Goal: Information Seeking & Learning: Compare options

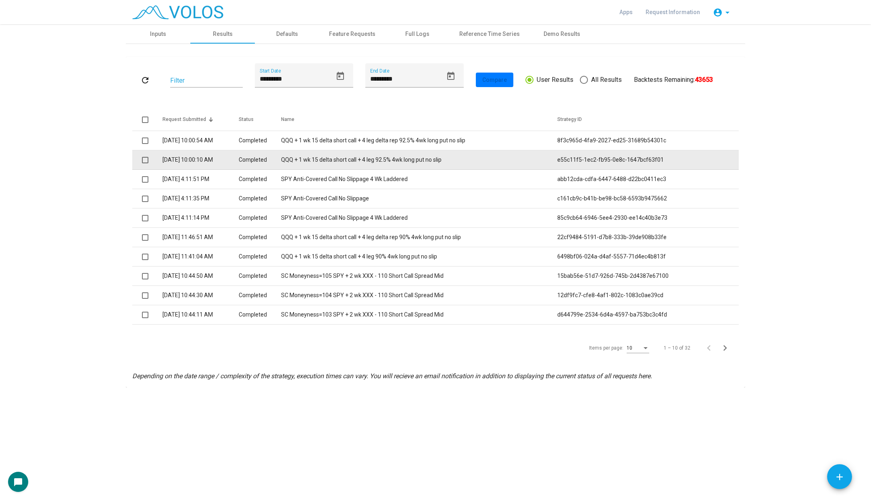
click at [305, 155] on td "QQQ + 1 wk 15 delta short call + 4 leg 92.5% 4wk long put no slip" at bounding box center [419, 159] width 276 height 19
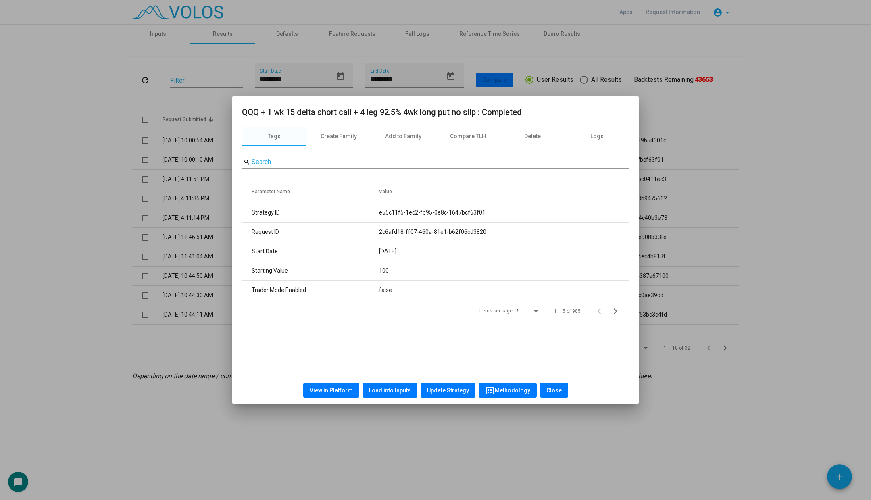
click at [337, 396] on button "View in Platform" at bounding box center [331, 390] width 56 height 15
click at [133, 285] on div at bounding box center [435, 250] width 871 height 500
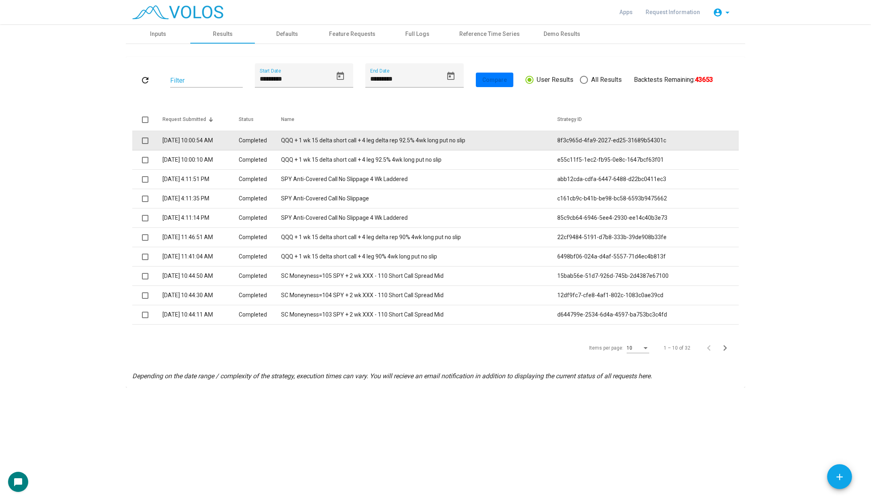
click at [338, 146] on td "QQQ + 1 wk 15 delta short call + 4 leg delta rep 92.5% 4wk long put no slip" at bounding box center [419, 140] width 276 height 19
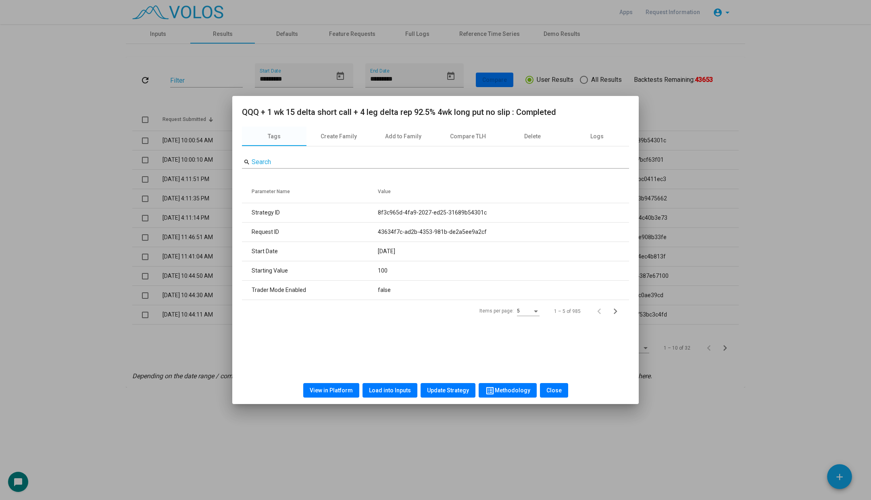
click at [337, 394] on button "View in Platform" at bounding box center [331, 390] width 56 height 15
click at [282, 43] on div at bounding box center [435, 250] width 871 height 500
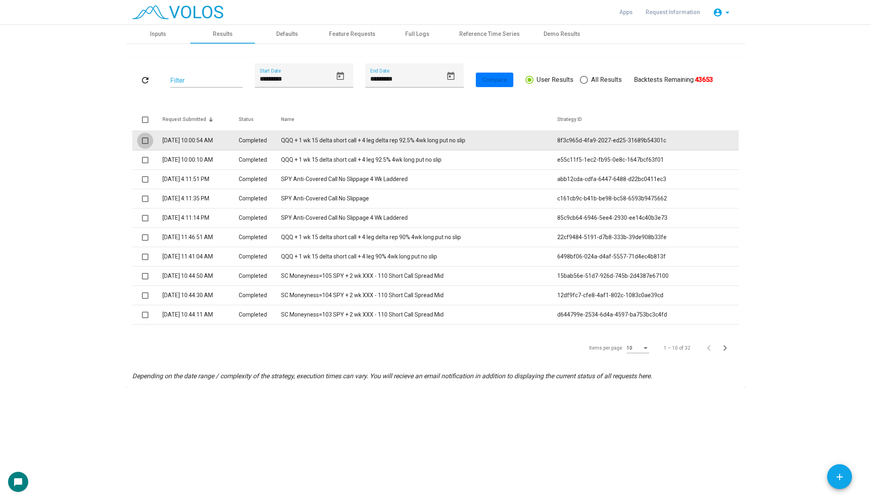
click at [144, 139] on span at bounding box center [145, 140] width 6 height 6
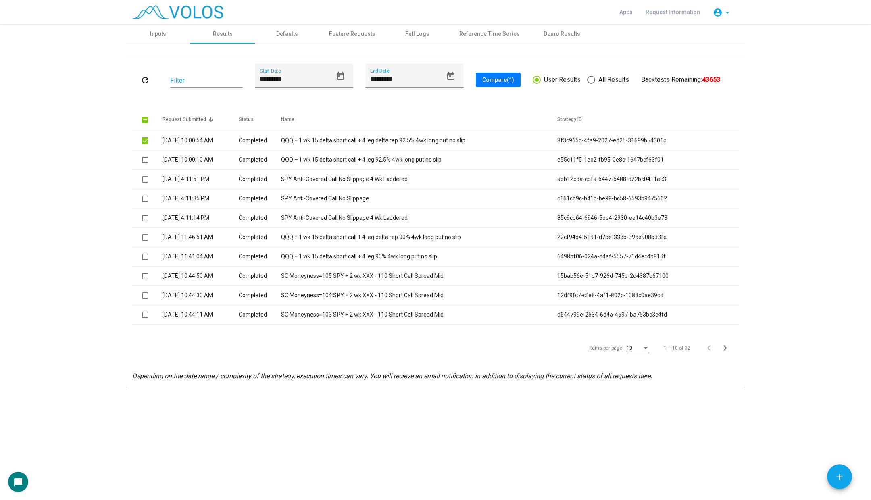
click at [508, 80] on span "Compare (1)" at bounding box center [498, 80] width 32 height 6
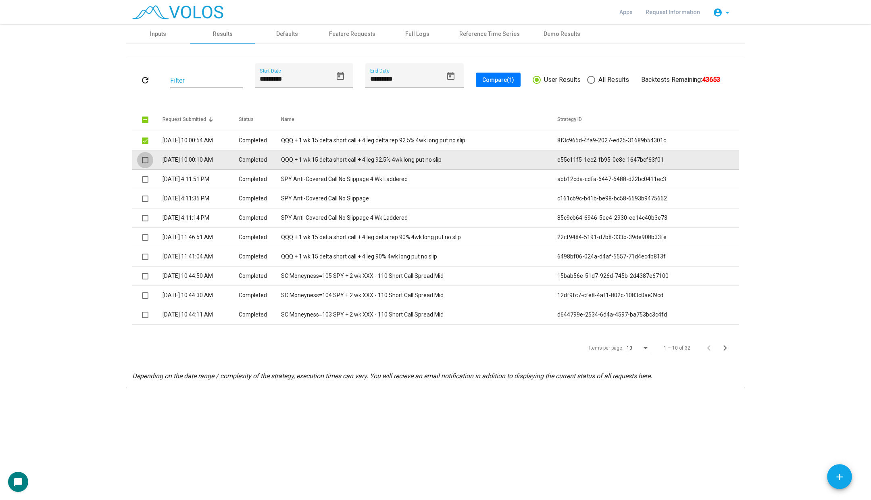
click at [145, 161] on span at bounding box center [145, 160] width 6 height 6
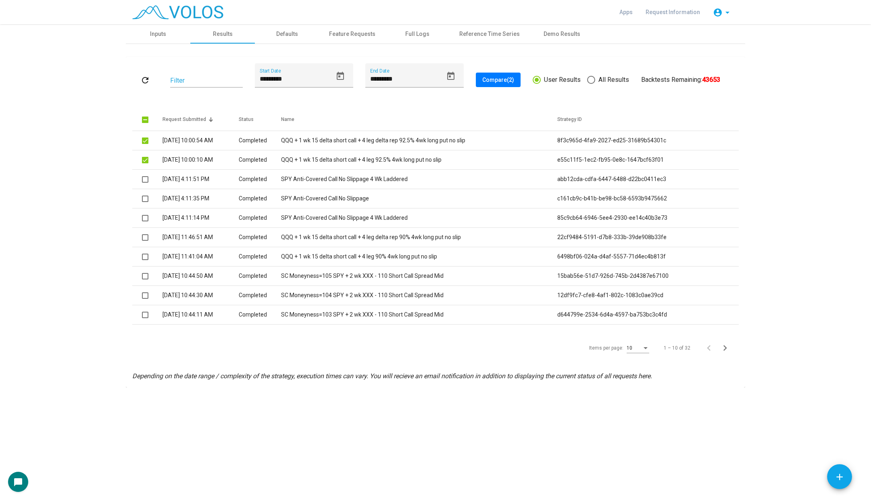
click at [509, 82] on span "Compare (2)" at bounding box center [498, 80] width 32 height 6
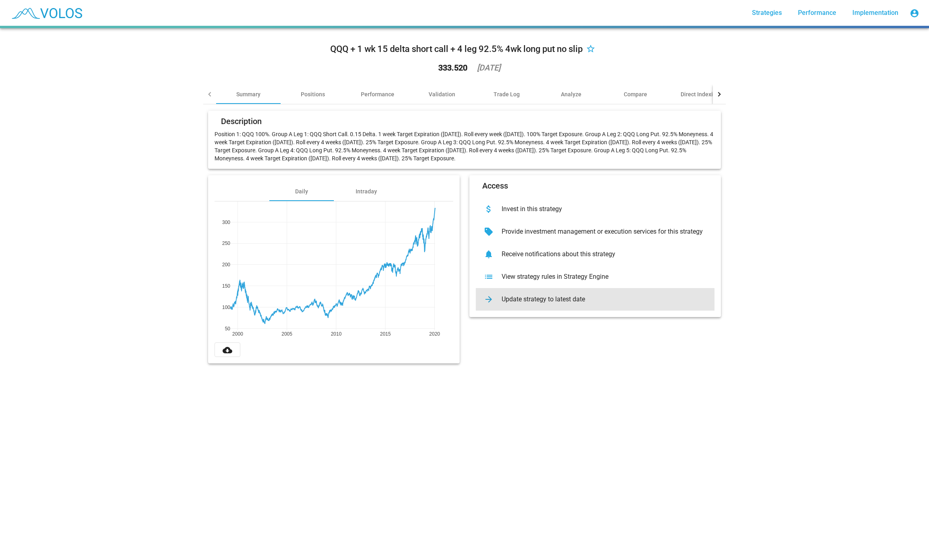
click at [518, 300] on div "Update strategy to latest date" at bounding box center [601, 300] width 213 height 8
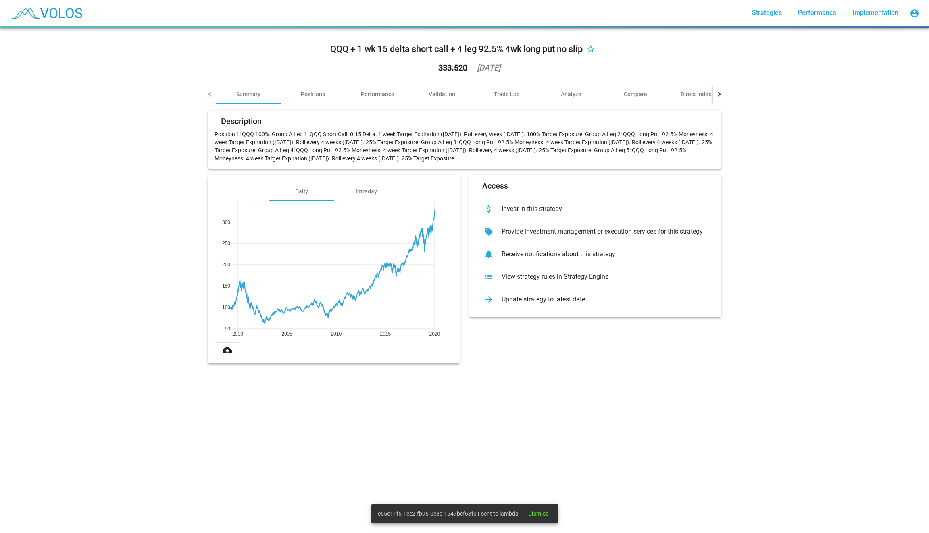
click at [518, 300] on div "Update strategy to latest date" at bounding box center [601, 300] width 213 height 8
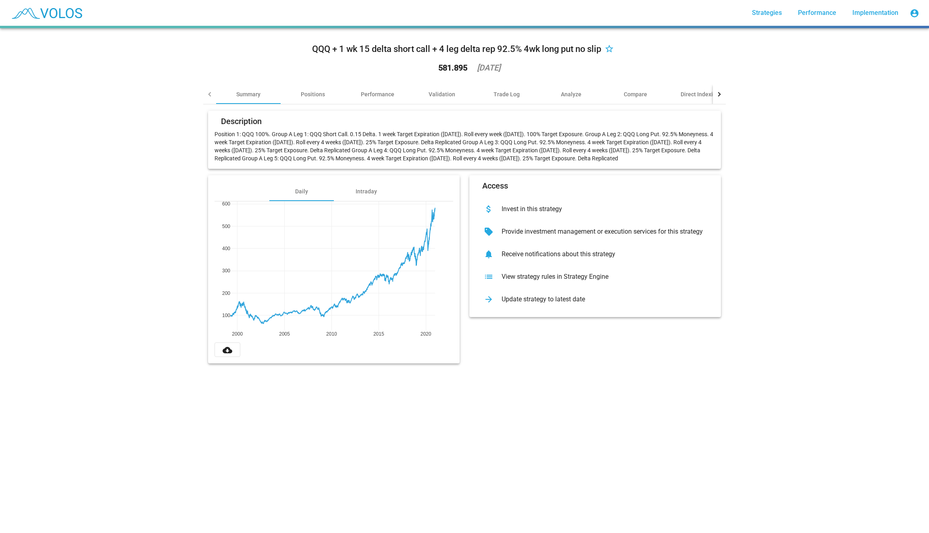
click at [529, 307] on div "arrow_forward Update strategy to latest date" at bounding box center [595, 299] width 239 height 23
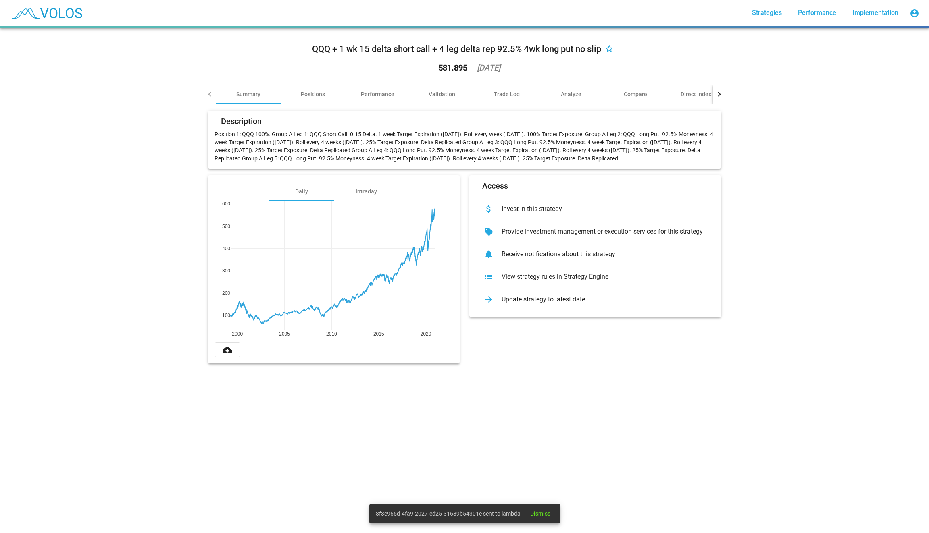
click at [525, 306] on div "arrow_forward Update strategy to latest date" at bounding box center [595, 299] width 239 height 23
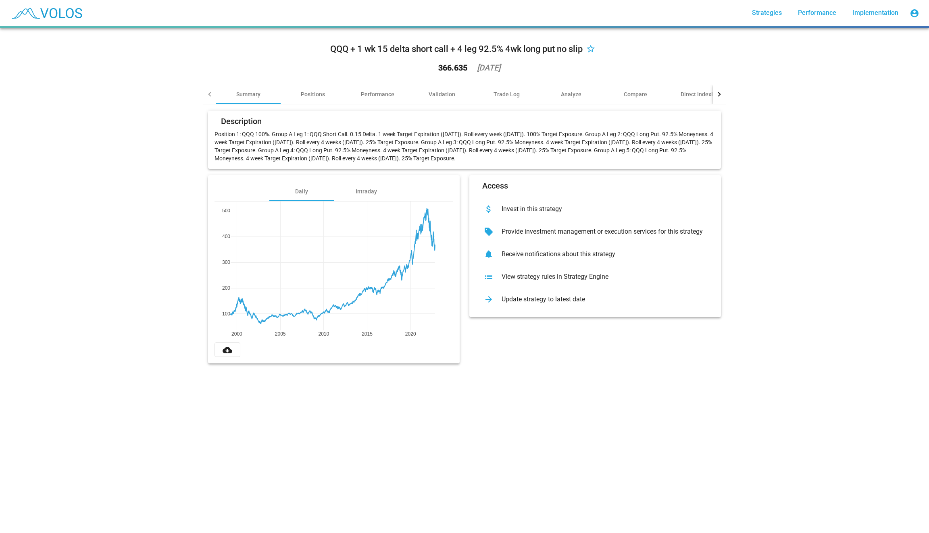
click at [516, 305] on div "arrow_forward Update strategy to latest date" at bounding box center [595, 299] width 239 height 23
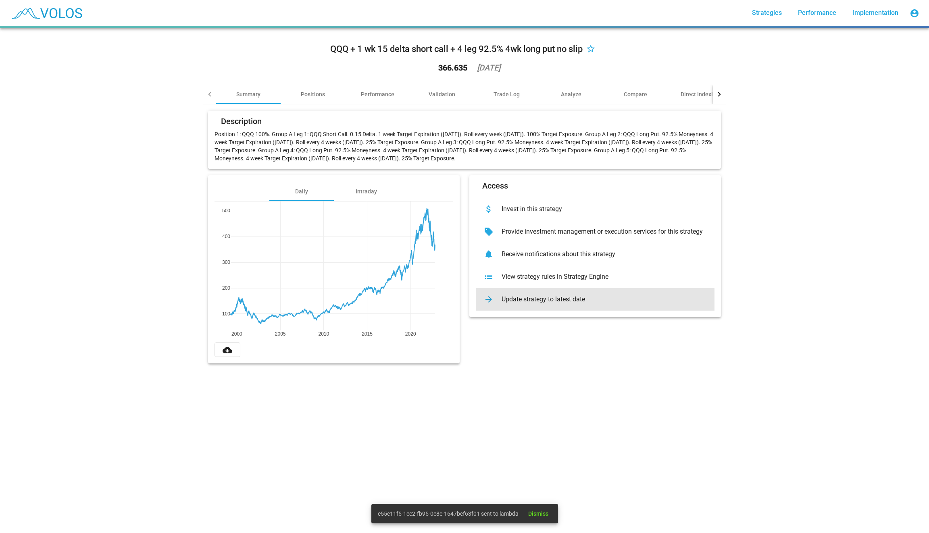
click at [523, 302] on div "Update strategy to latest date" at bounding box center [601, 300] width 213 height 8
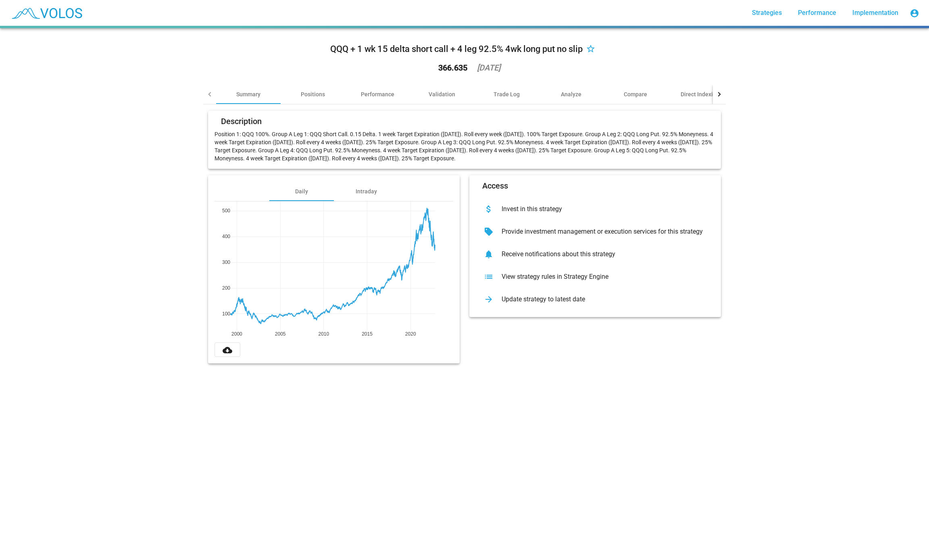
click at [527, 299] on div "Update strategy to latest date" at bounding box center [601, 300] width 213 height 8
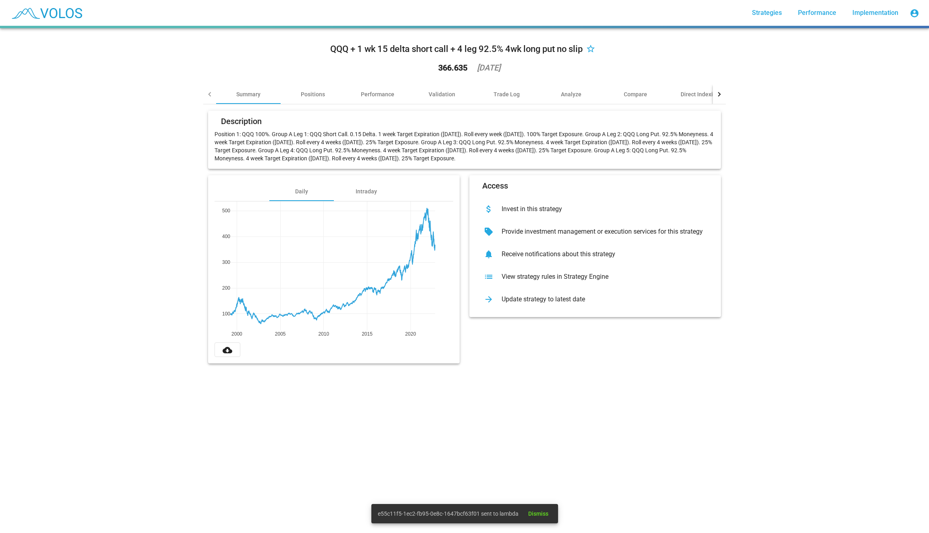
click at [527, 299] on div "Update strategy to latest date" at bounding box center [601, 300] width 213 height 8
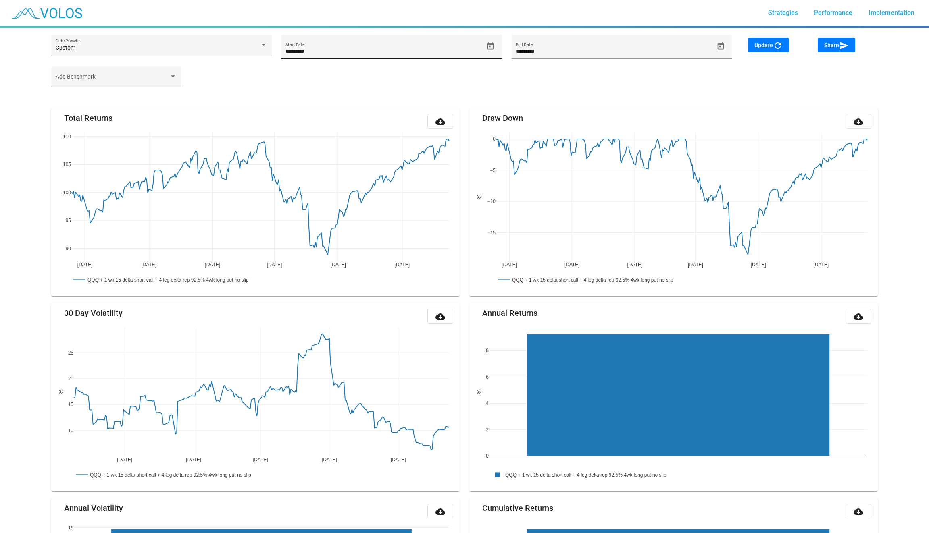
click at [494, 43] on icon "Open calendar" at bounding box center [490, 46] width 8 height 8
click at [302, 68] on button "[DATE]" at bounding box center [301, 76] width 36 height 16
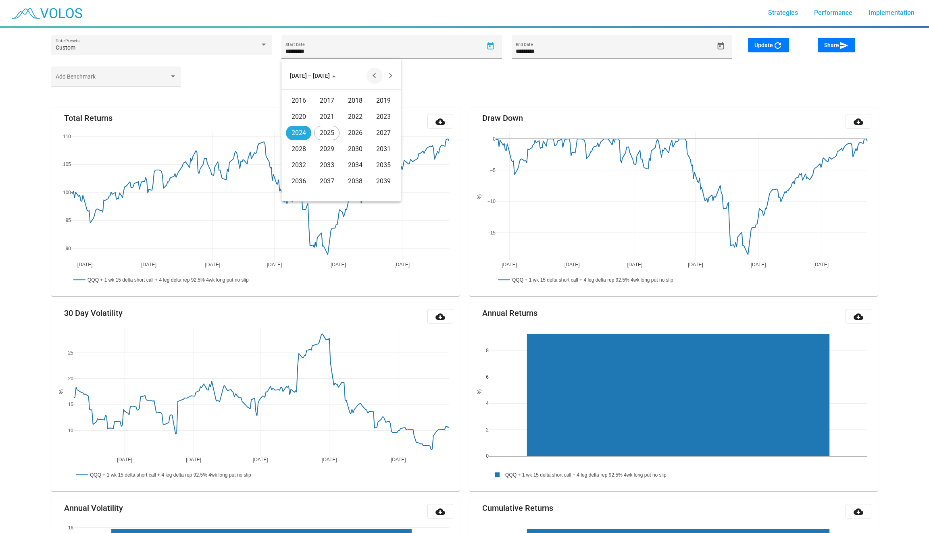
click at [379, 73] on button "Previous 20 years" at bounding box center [375, 76] width 16 height 16
click at [396, 76] on button "Next 20 years" at bounding box center [391, 76] width 16 height 16
click at [299, 104] on div "2016" at bounding box center [298, 101] width 25 height 15
click at [298, 115] on div "JAN" at bounding box center [298, 117] width 25 height 15
click at [373, 113] on div "1" at bounding box center [373, 112] width 15 height 15
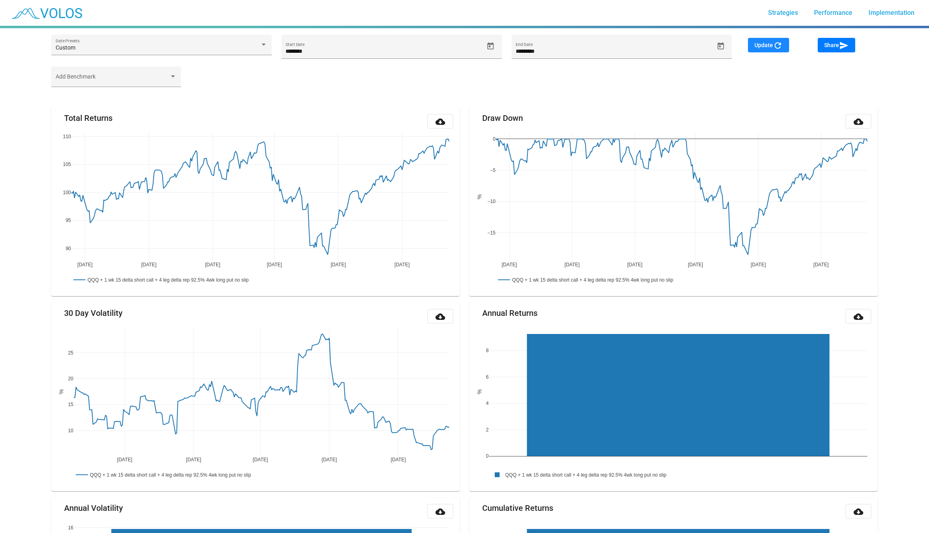
click at [777, 44] on mat-icon "refresh" at bounding box center [778, 46] width 10 height 10
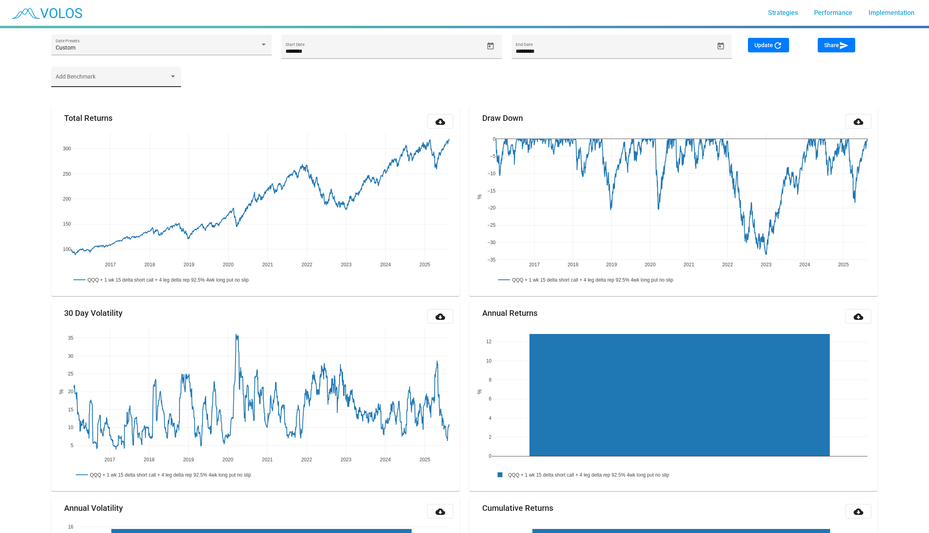
click at [123, 78] on span at bounding box center [113, 80] width 114 height 6
click at [109, 96] on span "QQQ" at bounding box center [118, 96] width 125 height 17
click at [775, 42] on div at bounding box center [464, 266] width 929 height 533
click at [770, 47] on span "Update refresh" at bounding box center [768, 45] width 28 height 6
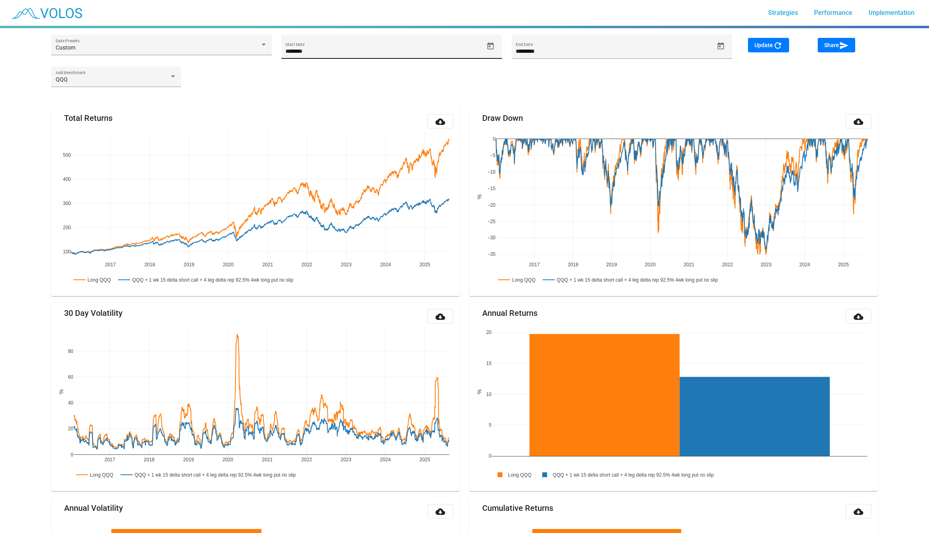
click at [492, 49] on icon "Open calendar" at bounding box center [490, 46] width 8 height 8
click at [371, 139] on div "15" at bounding box center [373, 144] width 15 height 15
type input "*********"
click at [760, 44] on span "Update refresh" at bounding box center [768, 45] width 28 height 6
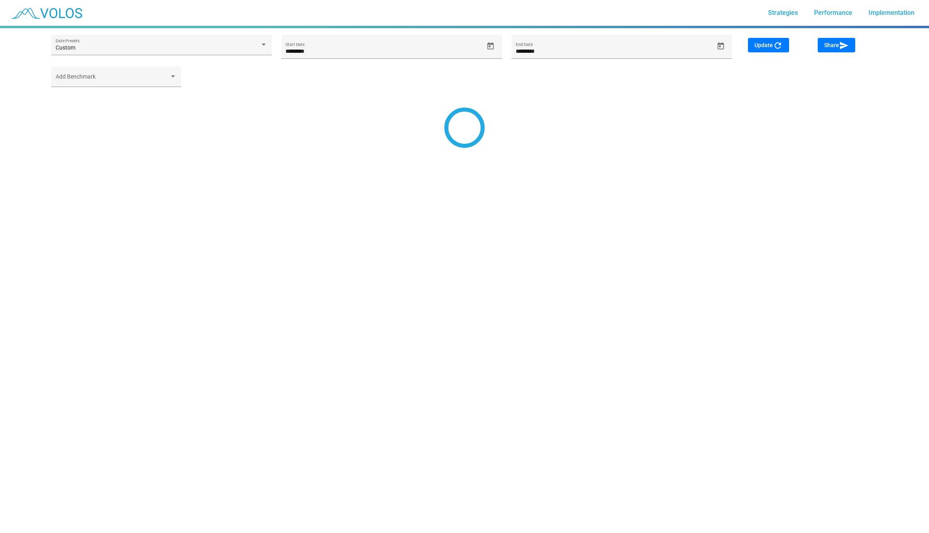
type input "*********"
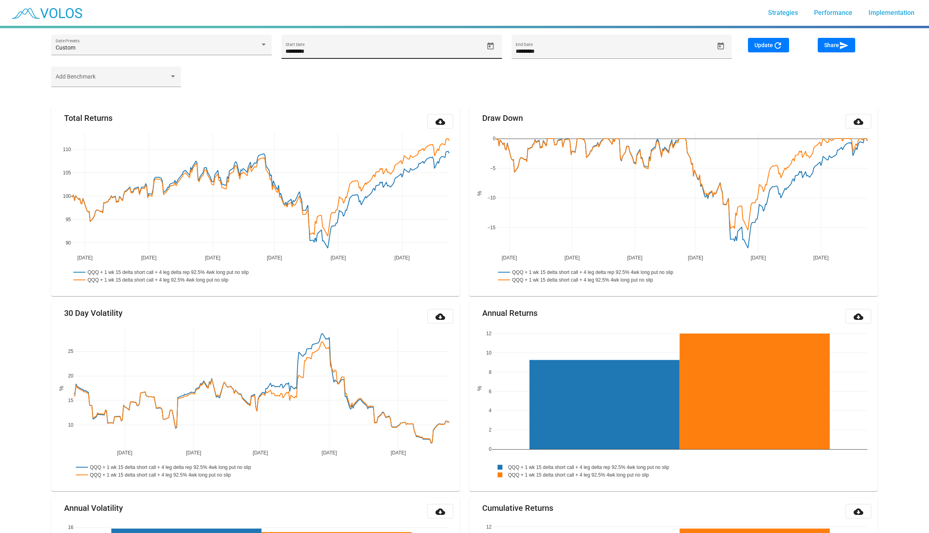
click at [490, 46] on icon "Open calendar" at bounding box center [490, 46] width 8 height 8
click at [307, 70] on button "AUG 2024" at bounding box center [301, 76] width 36 height 16
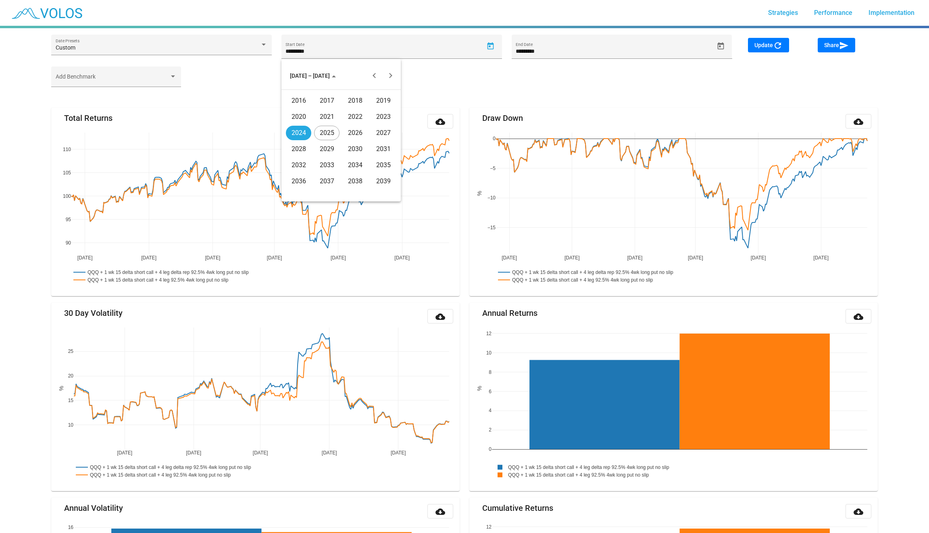
click at [293, 96] on div "2016" at bounding box center [298, 101] width 25 height 15
click at [300, 115] on div "JAN" at bounding box center [298, 117] width 25 height 15
click at [372, 144] on div "15" at bounding box center [373, 144] width 15 height 15
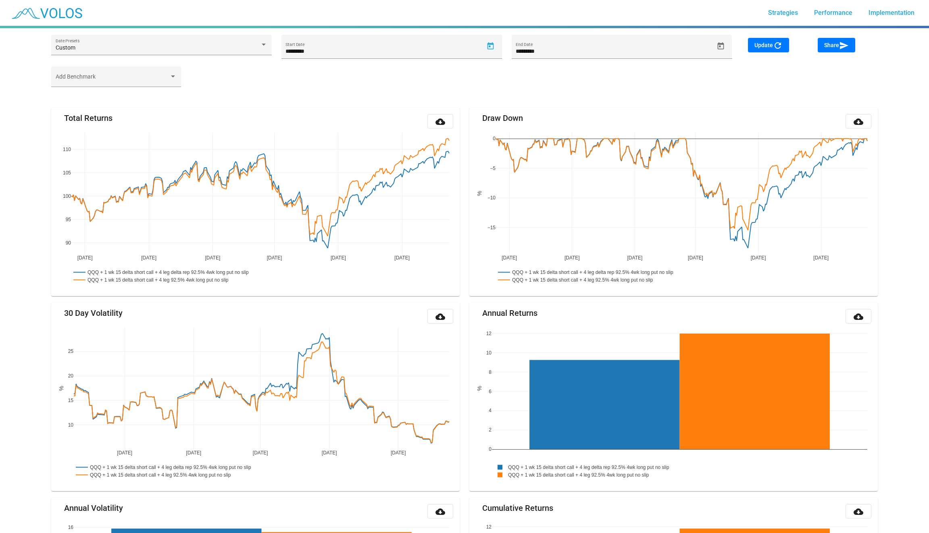
type input "*********"
click at [772, 40] on button "Update refresh" at bounding box center [768, 45] width 41 height 15
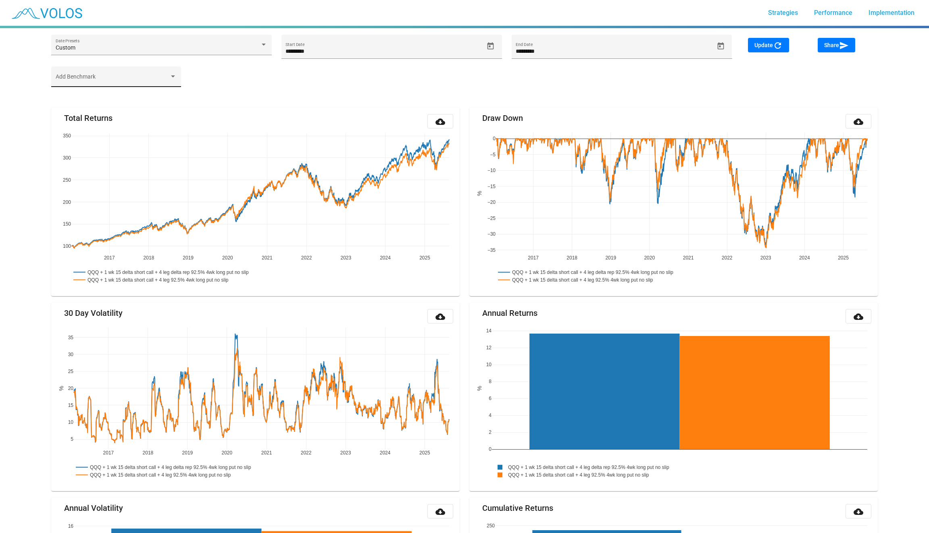
click at [148, 74] on div "Add Benchmark" at bounding box center [116, 79] width 121 height 17
click at [132, 99] on span "QQQ" at bounding box center [118, 96] width 125 height 17
click at [758, 46] on div at bounding box center [464, 266] width 929 height 533
click at [758, 46] on span "Update refresh" at bounding box center [768, 45] width 28 height 6
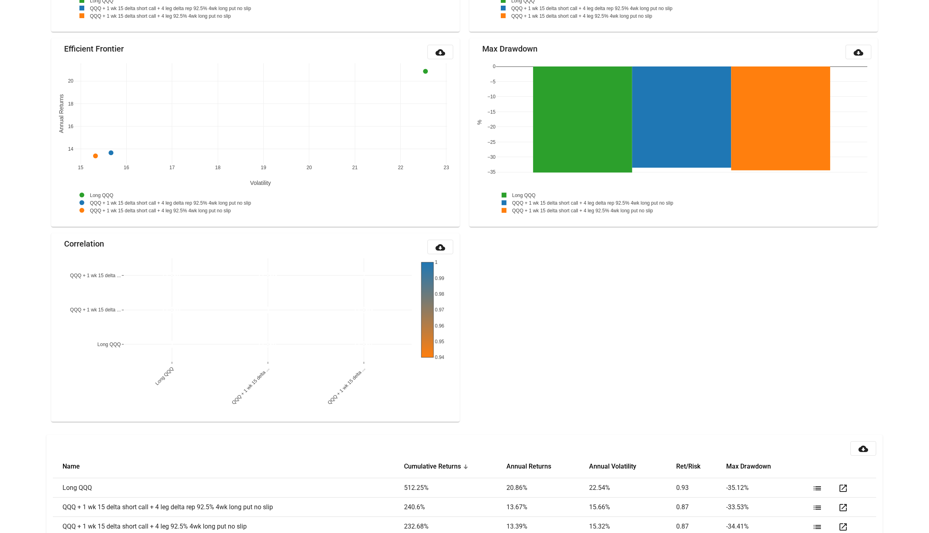
scroll to position [669, 0]
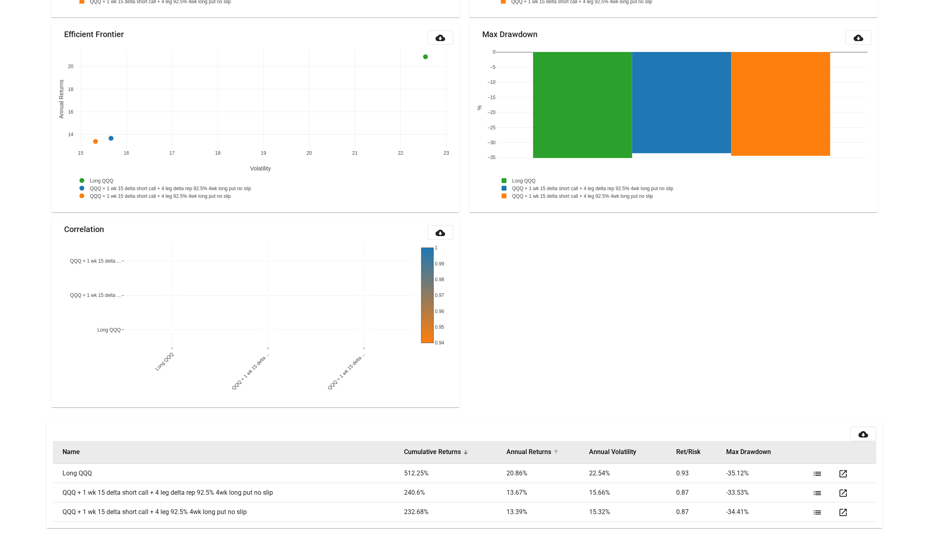
click at [542, 450] on button "Annual Returns" at bounding box center [528, 452] width 45 height 8
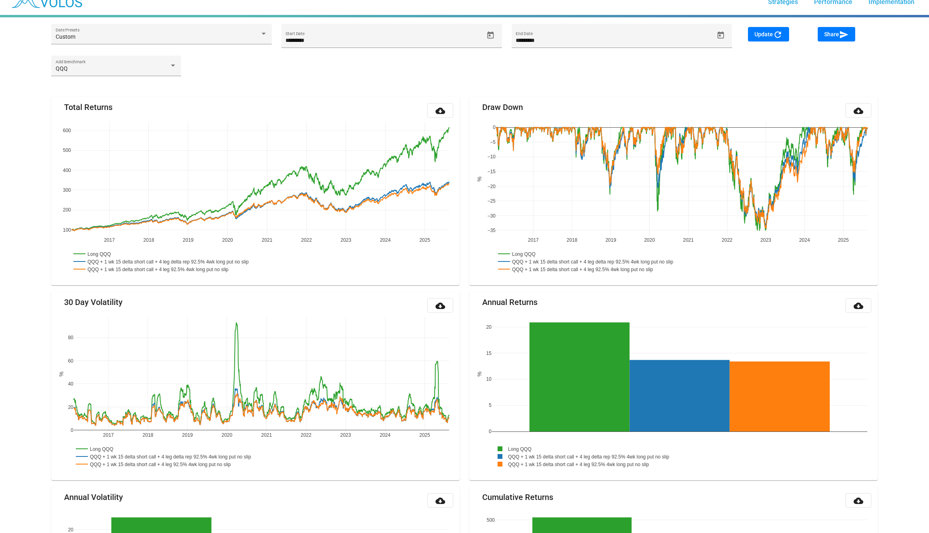
scroll to position [0, 0]
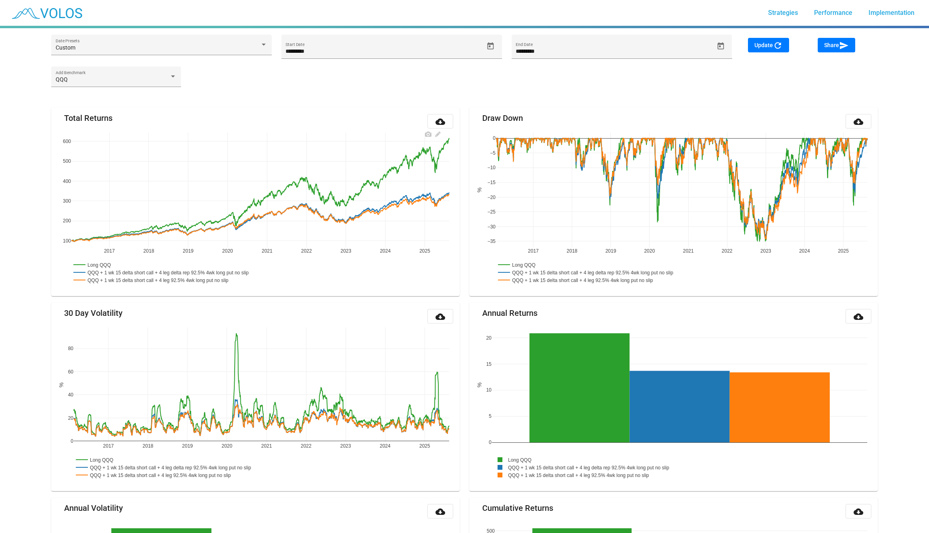
click at [108, 267] on rect at bounding box center [93, 265] width 44 height 8
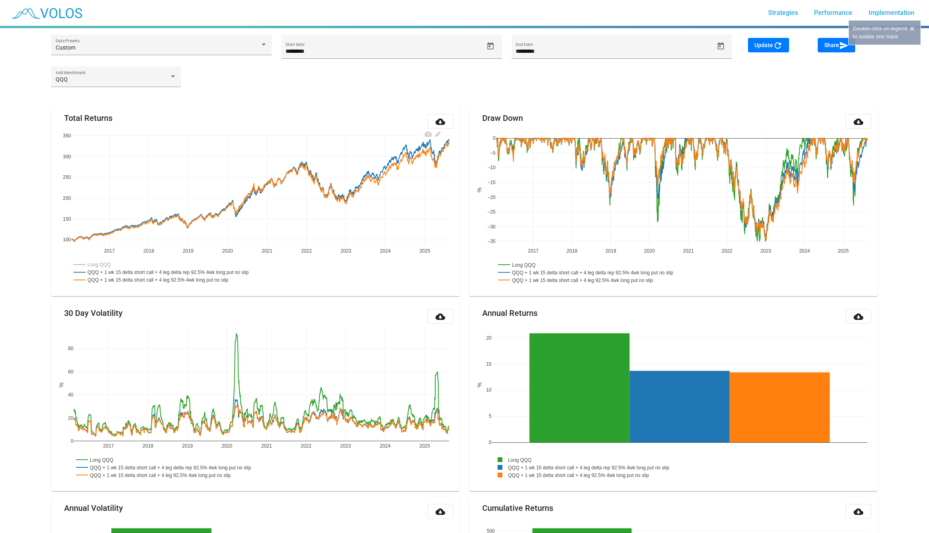
scroll to position [23, 0]
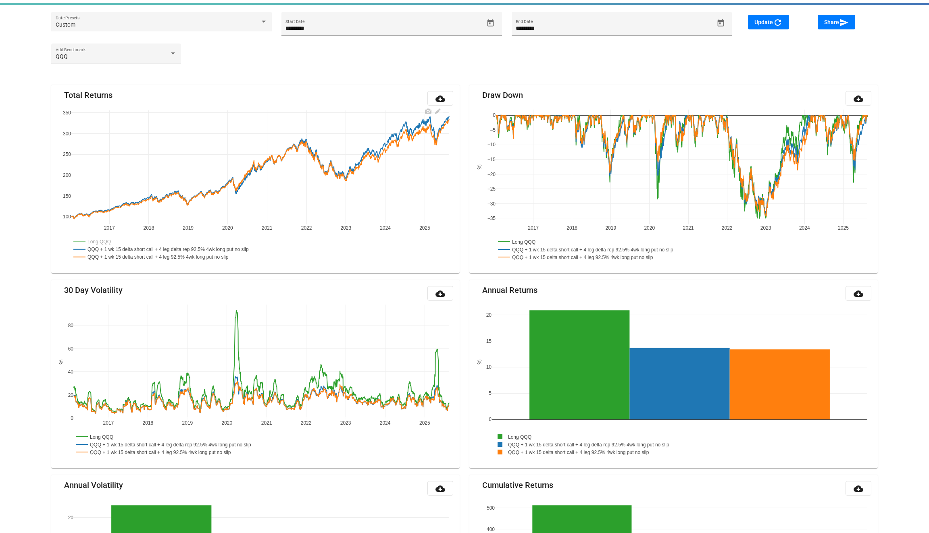
click at [94, 245] on rect at bounding box center [93, 242] width 44 height 8
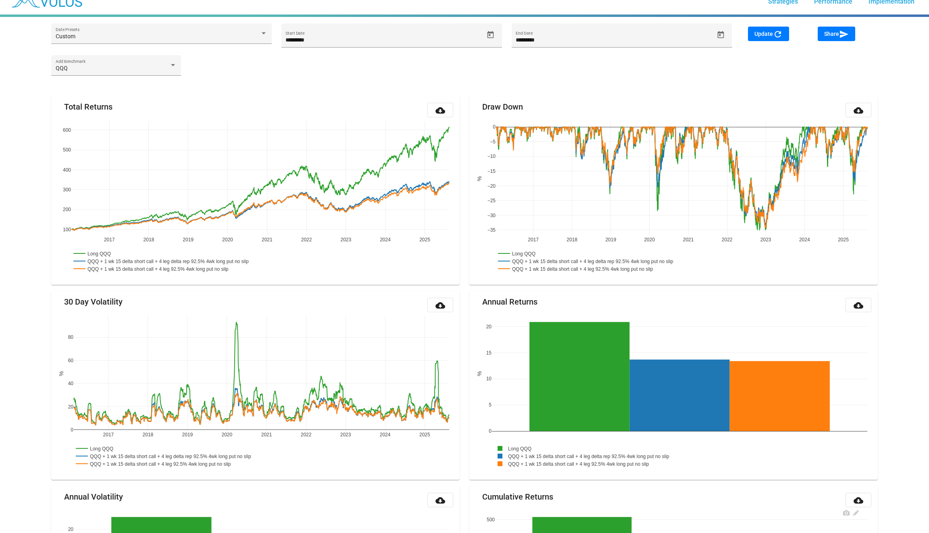
scroll to position [0, 0]
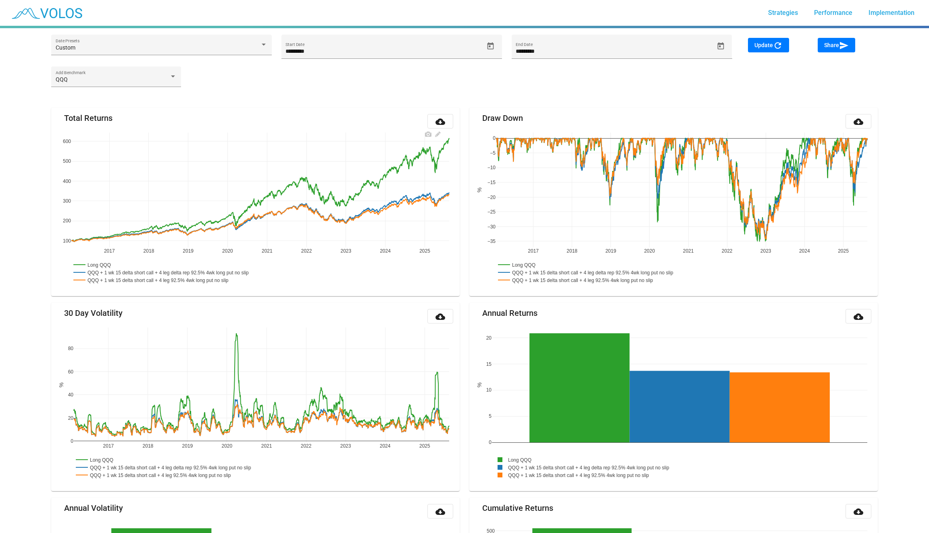
click at [98, 263] on rect at bounding box center [93, 265] width 44 height 8
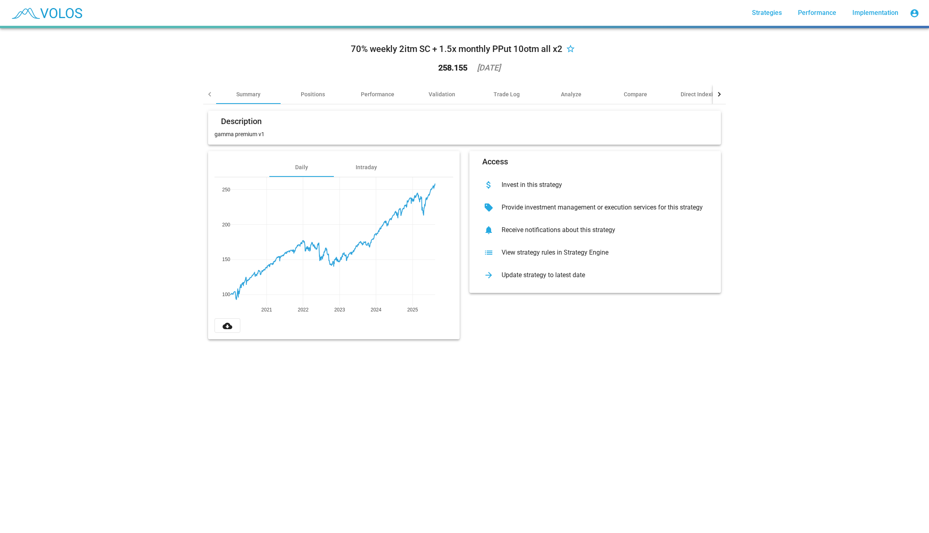
click at [506, 258] on div "list View strategy rules in Strategy Engine" at bounding box center [595, 253] width 239 height 23
